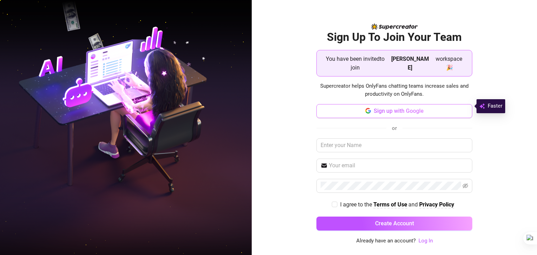
click at [397, 109] on span "Sign up with Google" at bounding box center [398, 111] width 50 height 7
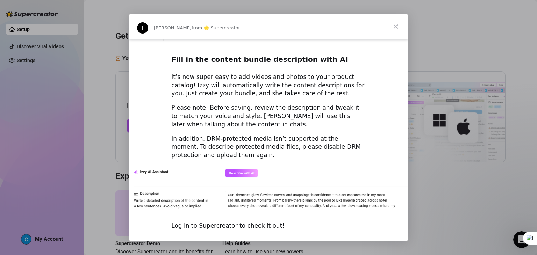
scroll to position [962, 0]
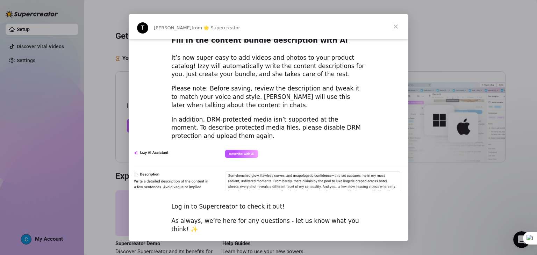
click at [395, 25] on span "Close" at bounding box center [395, 26] width 25 height 25
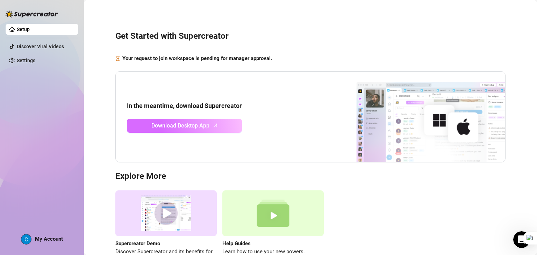
click at [213, 128] on link "Download Desktop App" at bounding box center [184, 126] width 115 height 14
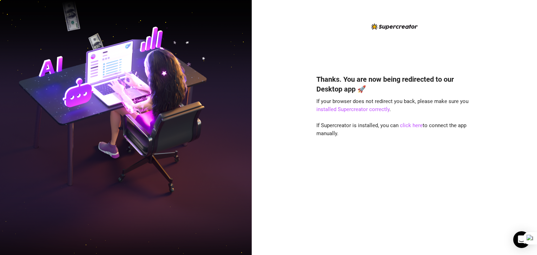
drag, startPoint x: 251, startPoint y: 77, endPoint x: 247, endPoint y: 50, distance: 27.3
click at [251, 77] on div "Thanks. You are now being redirected to our Desktop app 🚀 If your browser does …" at bounding box center [268, 127] width 537 height 255
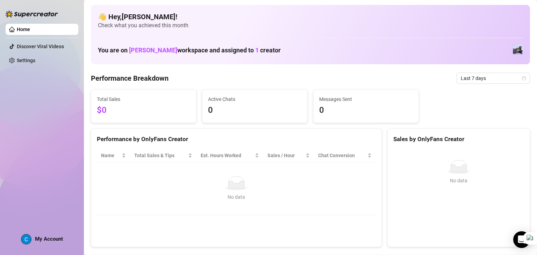
click at [50, 154] on div "Home Discover Viral Videos Settings My Account" at bounding box center [42, 124] width 73 height 249
click at [143, 50] on span "tracey" at bounding box center [153, 49] width 48 height 7
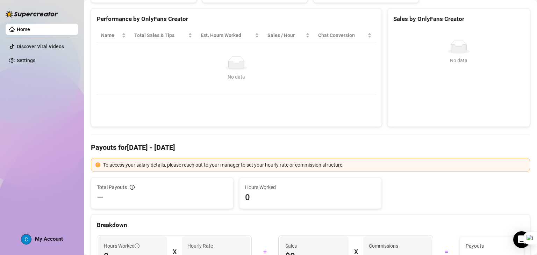
scroll to position [70, 0]
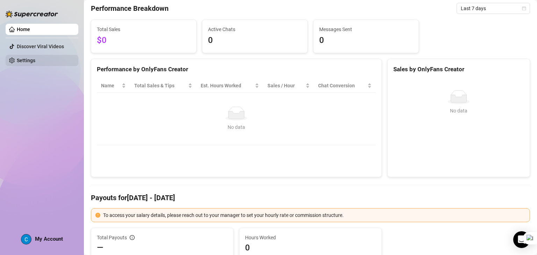
click at [17, 58] on link "Settings" at bounding box center [26, 61] width 19 height 6
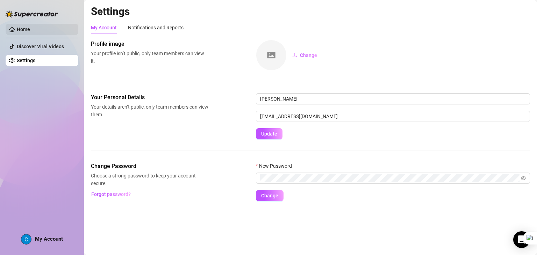
click at [30, 28] on link "Home" at bounding box center [23, 30] width 13 height 6
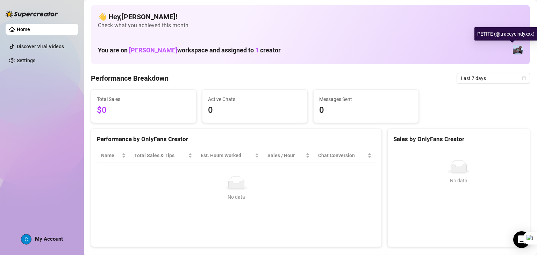
click at [512, 51] on img at bounding box center [517, 50] width 10 height 10
click at [150, 12] on h4 "👋 Hey, Cyryl coronacion !" at bounding box center [310, 17] width 425 height 10
click at [148, 15] on h4 "👋 Hey, Cyryl coronacion !" at bounding box center [310, 17] width 425 height 10
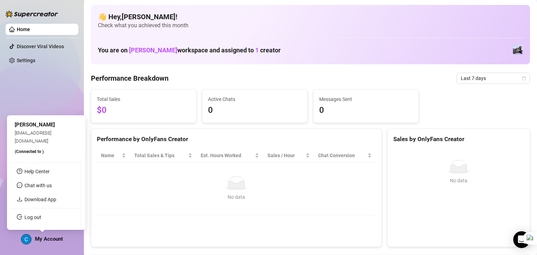
click at [47, 241] on span "My Account" at bounding box center [49, 239] width 28 height 6
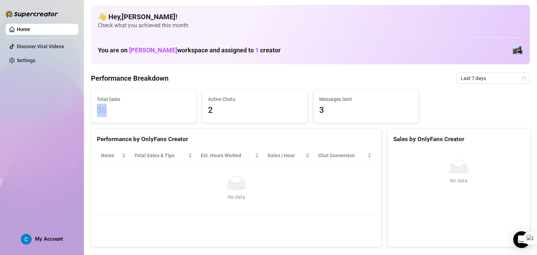
drag, startPoint x: 98, startPoint y: 107, endPoint x: 135, endPoint y: 111, distance: 37.6
click at [120, 109] on span "$0" at bounding box center [144, 110] width 94 height 13
drag, startPoint x: 200, startPoint y: 109, endPoint x: 238, endPoint y: 115, distance: 38.1
click at [229, 115] on div "Active Chats 2" at bounding box center [254, 106] width 111 height 34
drag, startPoint x: 315, startPoint y: 111, endPoint x: 345, endPoint y: 114, distance: 30.5
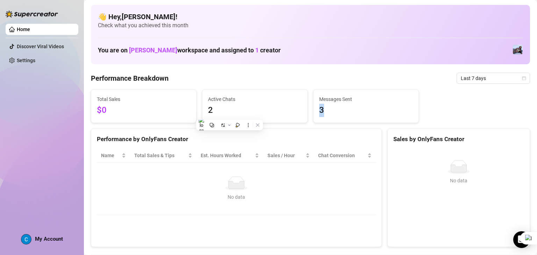
click at [341, 112] on div "Messages Sent 3" at bounding box center [365, 106] width 105 height 33
click at [403, 106] on span "3" at bounding box center [366, 110] width 94 height 13
click at [493, 78] on span "Last 7 days" at bounding box center [492, 78] width 65 height 10
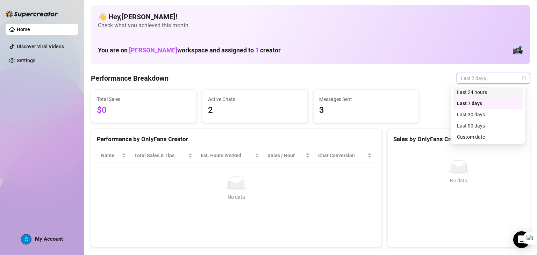
click at [490, 91] on div "Last 24 hours" at bounding box center [488, 92] width 62 height 8
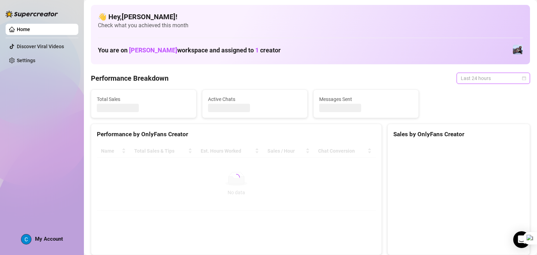
click at [490, 80] on span "Last 24 hours" at bounding box center [492, 78] width 65 height 10
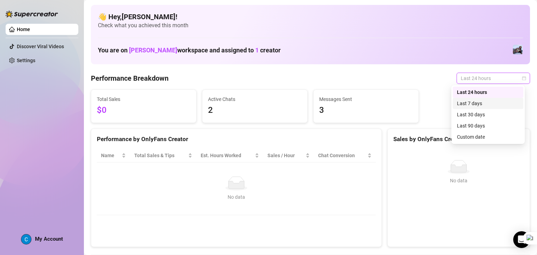
click at [486, 102] on div "Last 7 days" at bounding box center [488, 104] width 62 height 8
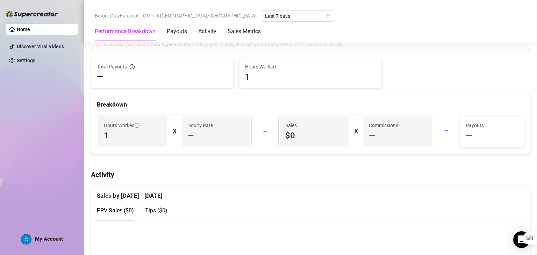
scroll to position [245, 0]
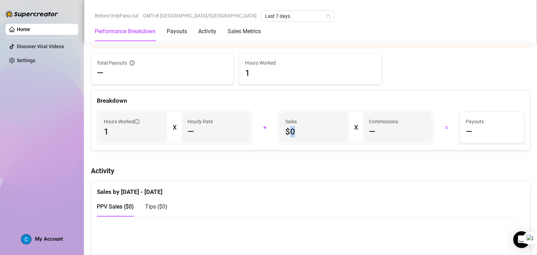
drag, startPoint x: 289, startPoint y: 132, endPoint x: 307, endPoint y: 131, distance: 17.8
click at [307, 131] on span "$0" at bounding box center [314, 131] width 58 height 11
drag, startPoint x: 182, startPoint y: 129, endPoint x: 203, endPoint y: 130, distance: 21.0
click at [199, 129] on div "Hourly Rate —" at bounding box center [216, 127] width 69 height 31
click at [310, 192] on div "Sales by [DATE] - [DATE]" at bounding box center [310, 189] width 427 height 15
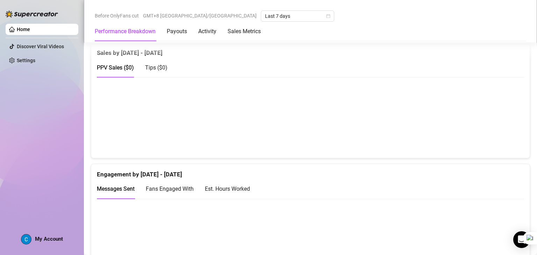
scroll to position [384, 0]
click at [30, 32] on link "Home" at bounding box center [23, 30] width 13 height 6
drag, startPoint x: 64, startPoint y: 234, endPoint x: 55, endPoint y: 239, distance: 9.8
click at [61, 235] on div "Home Discover Viral Videos Settings My Account" at bounding box center [42, 124] width 73 height 249
click at [55, 239] on span "My Account" at bounding box center [49, 239] width 28 height 6
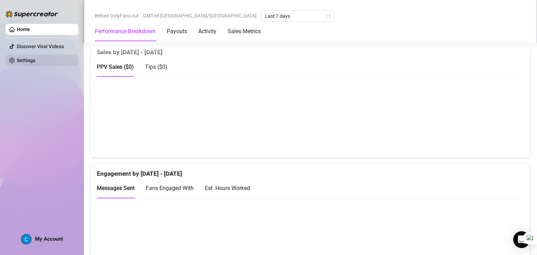
click at [33, 60] on link "Settings" at bounding box center [26, 61] width 19 height 6
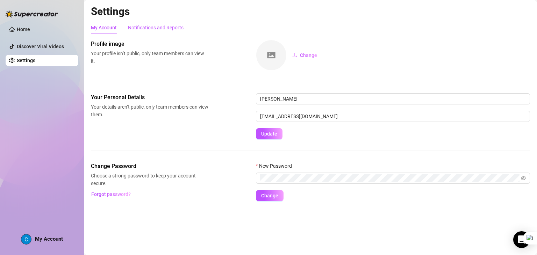
click at [156, 30] on div "Notifications and Reports" at bounding box center [156, 28] width 56 height 8
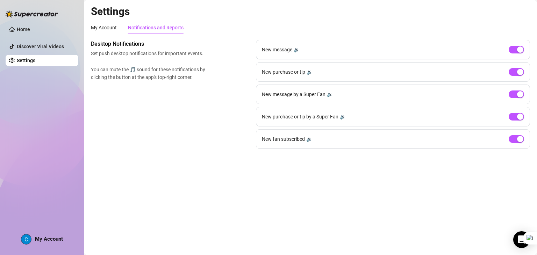
click at [30, 32] on link "Home" at bounding box center [23, 30] width 13 height 6
click at [39, 16] on img at bounding box center [32, 13] width 52 height 7
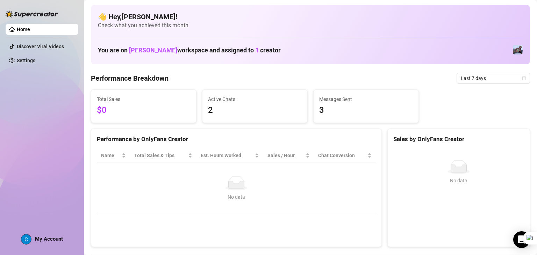
click at [41, 13] on img at bounding box center [32, 13] width 52 height 7
click at [512, 49] on img at bounding box center [517, 50] width 10 height 10
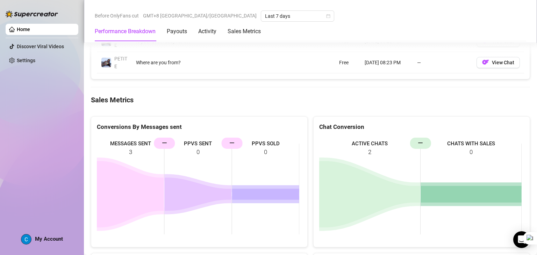
scroll to position [664, 0]
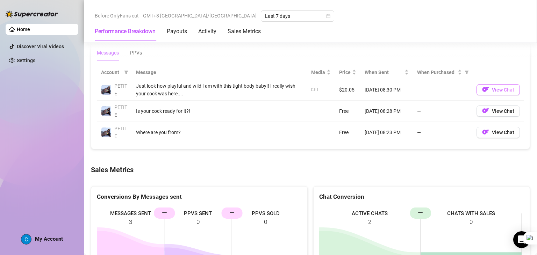
click at [491, 87] on span "View Chat" at bounding box center [502, 90] width 22 height 6
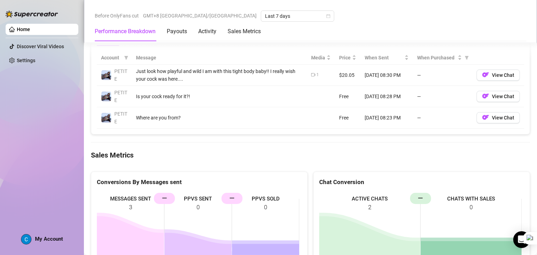
scroll to position [608, 0]
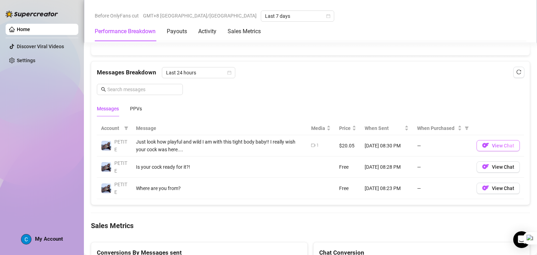
click at [495, 146] on span "View Chat" at bounding box center [502, 146] width 22 height 6
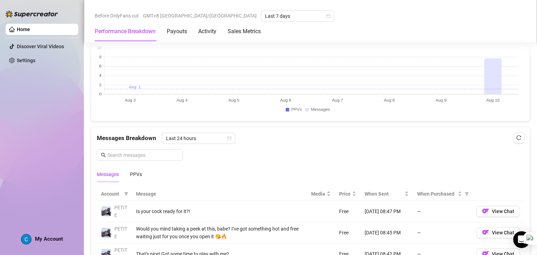
scroll to position [594, 0]
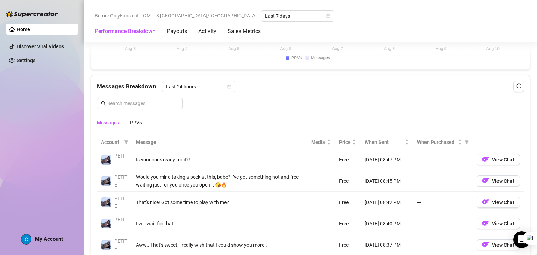
click at [232, 122] on div "Messages PPVs" at bounding box center [310, 123] width 427 height 16
